Goal: Communication & Community: Ask a question

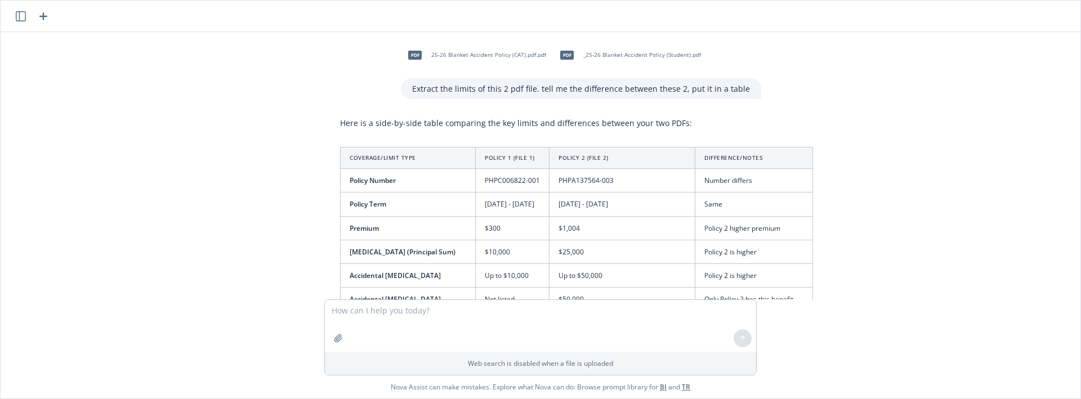
scroll to position [2115, 0]
